Goal: Use online tool/utility: Utilize a website feature to perform a specific function

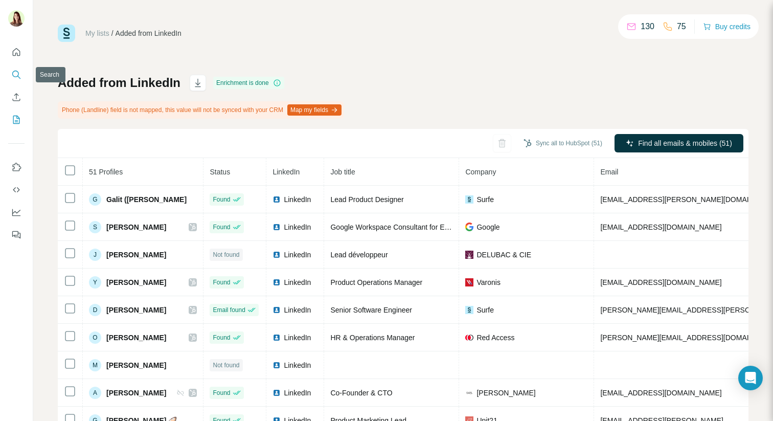
click at [16, 71] on icon "Search" at bounding box center [15, 74] width 7 height 7
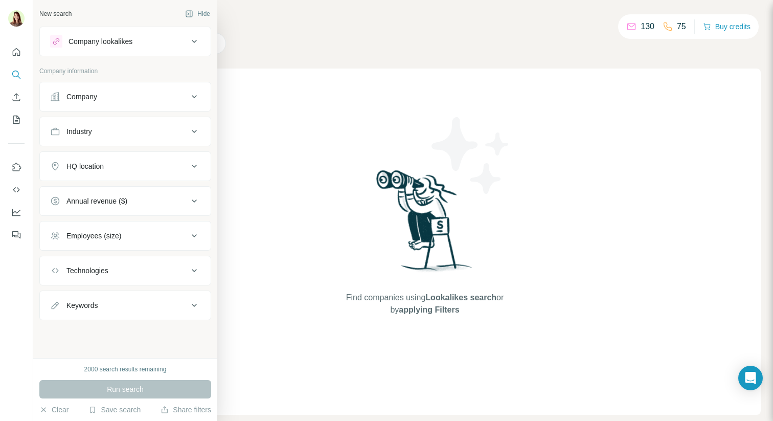
click at [101, 98] on div "Company" at bounding box center [119, 97] width 138 height 10
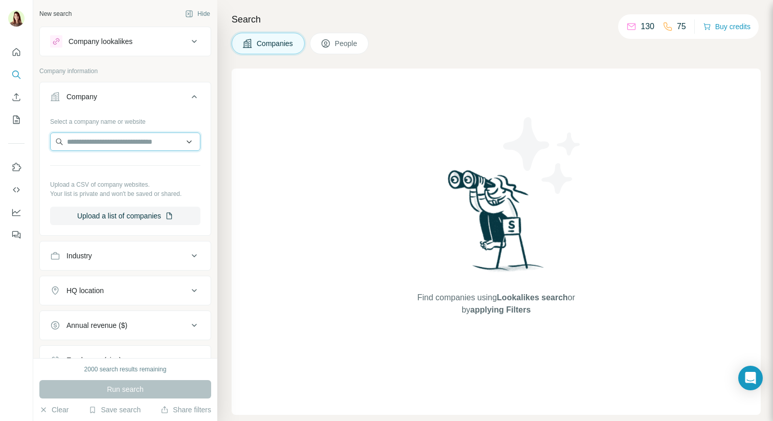
click at [93, 141] on input "text" at bounding box center [125, 141] width 150 height 18
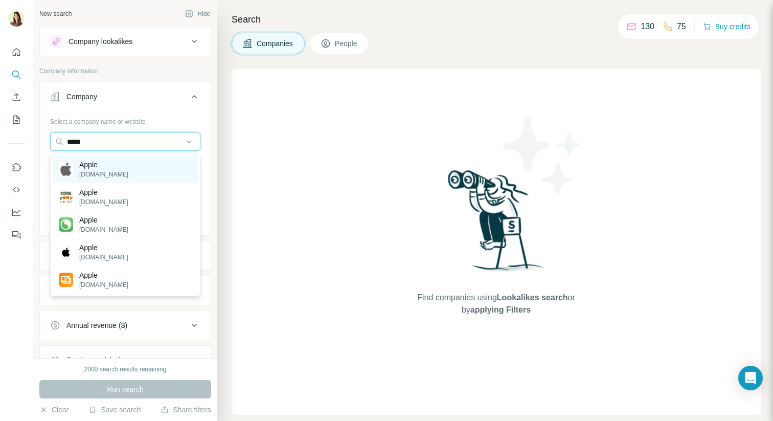
type input "*****"
click at [107, 176] on p "[DOMAIN_NAME]" at bounding box center [103, 174] width 49 height 9
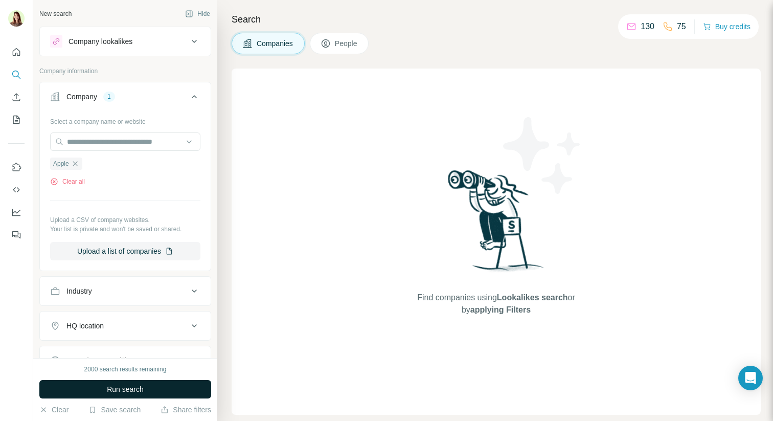
click at [146, 392] on button "Run search" at bounding box center [125, 389] width 172 height 18
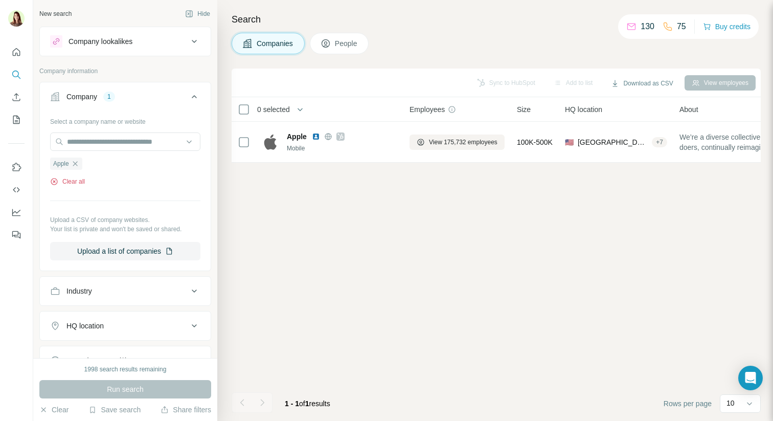
click at [75, 180] on button "Clear all" at bounding box center [67, 181] width 35 height 9
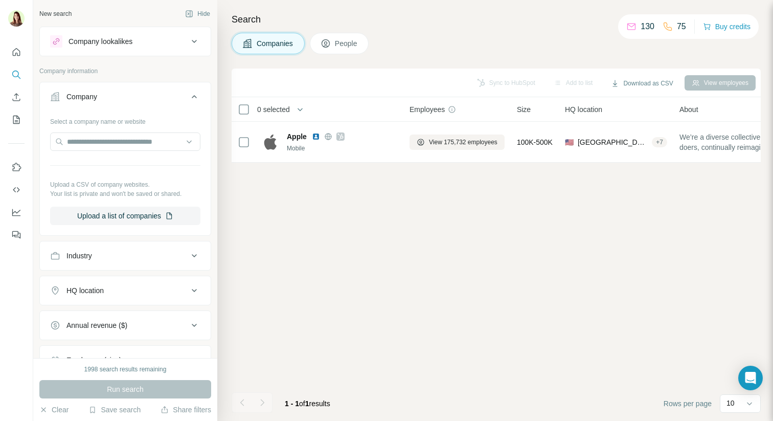
click at [138, 50] on button "Company lookalikes" at bounding box center [125, 41] width 171 height 25
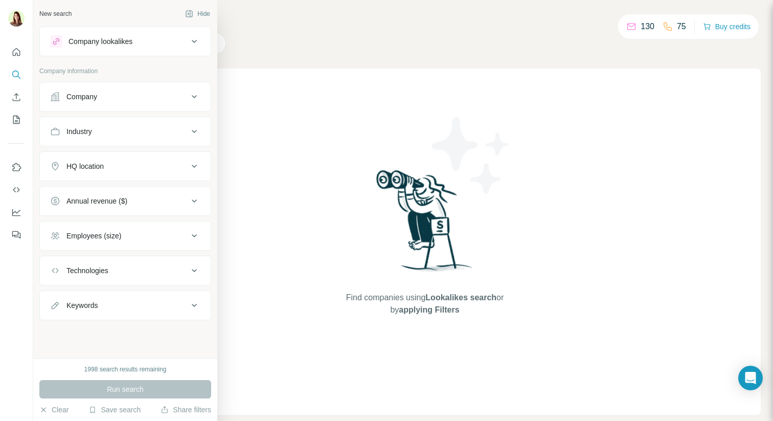
click at [89, 46] on div "Company lookalikes" at bounding box center [101, 41] width 64 height 10
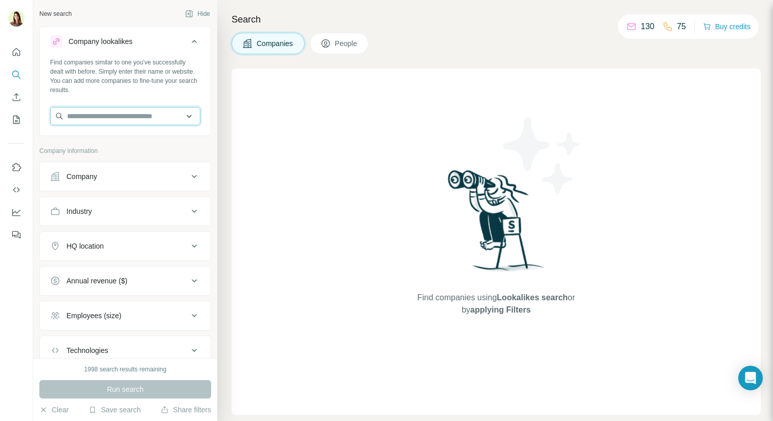
click at [95, 120] on input "text" at bounding box center [125, 116] width 150 height 18
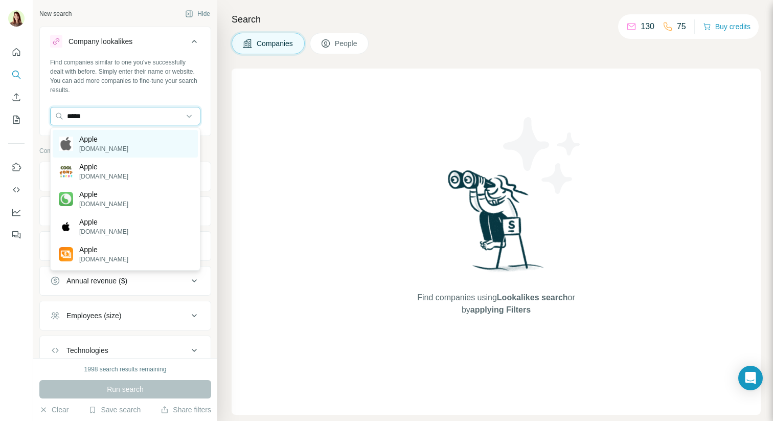
type input "*****"
click at [93, 136] on p "Apple" at bounding box center [103, 139] width 49 height 10
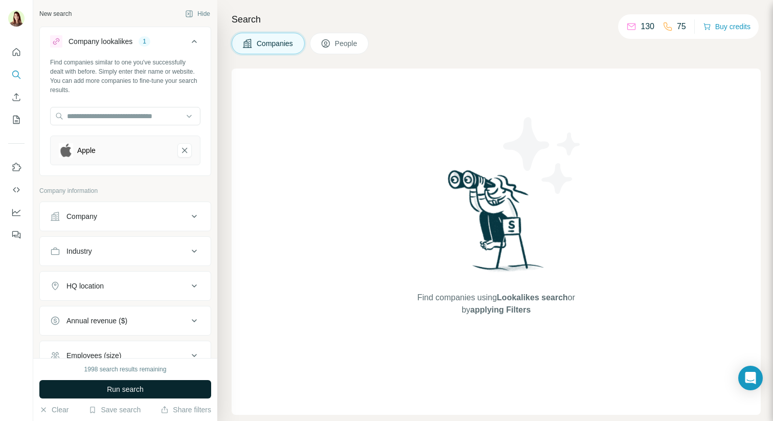
click at [118, 393] on span "Run search" at bounding box center [125, 389] width 37 height 10
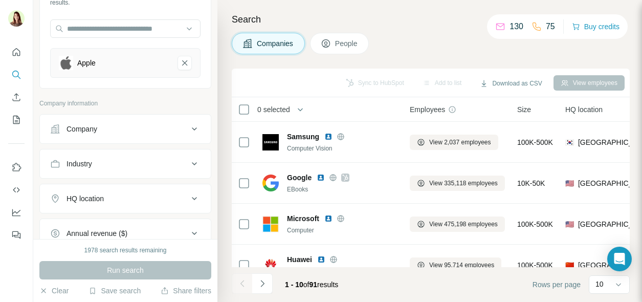
scroll to position [102, 0]
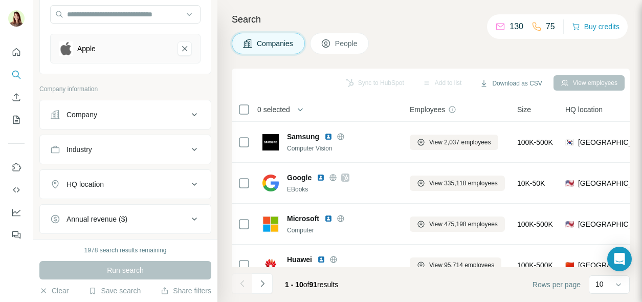
click at [194, 114] on icon at bounding box center [194, 114] width 12 height 12
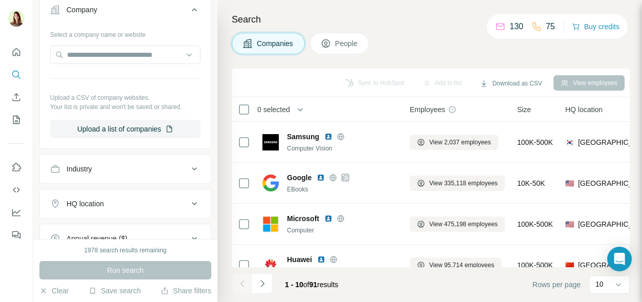
scroll to position [218, 0]
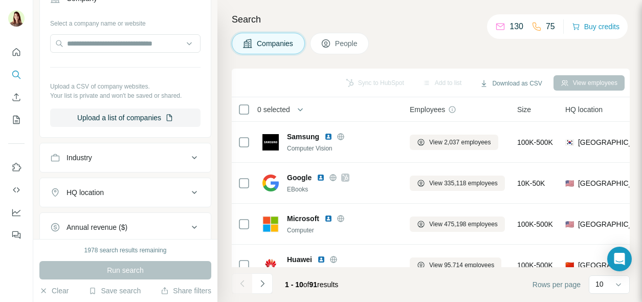
click at [191, 157] on icon at bounding box center [194, 157] width 12 height 12
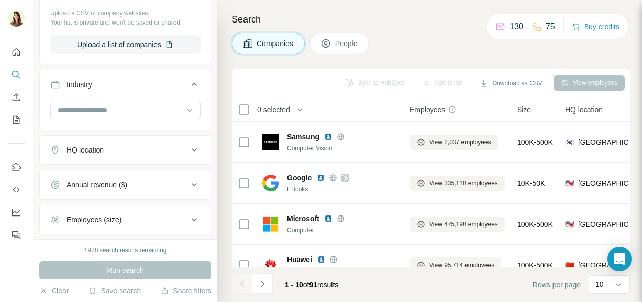
scroll to position [301, 0]
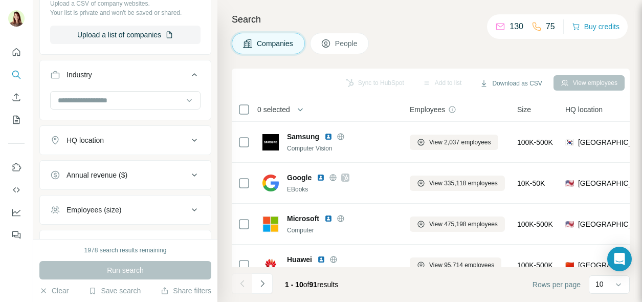
click at [189, 141] on icon at bounding box center [194, 140] width 12 height 12
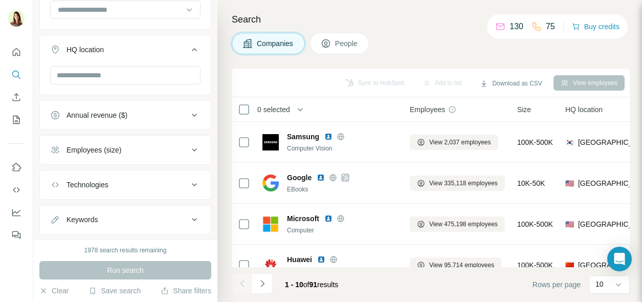
scroll to position [392, 0]
click at [194, 112] on icon at bounding box center [194, 114] width 12 height 12
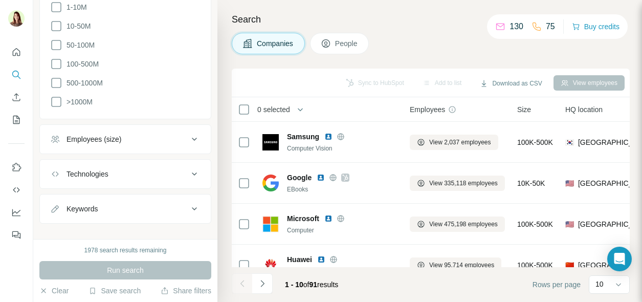
scroll to position [552, 0]
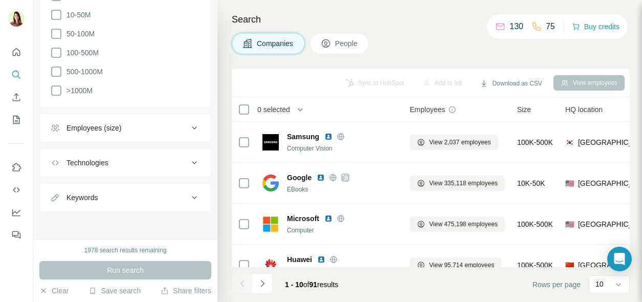
click at [191, 127] on icon at bounding box center [194, 128] width 12 height 12
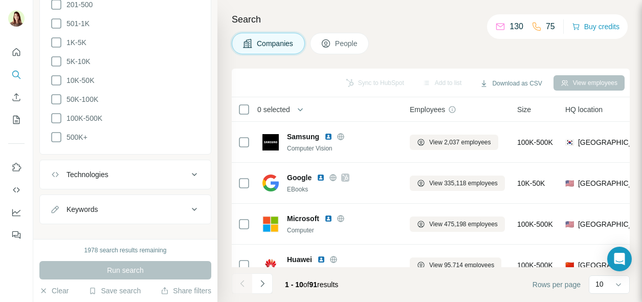
scroll to position [771, 0]
